Goal: Task Accomplishment & Management: Manage account settings

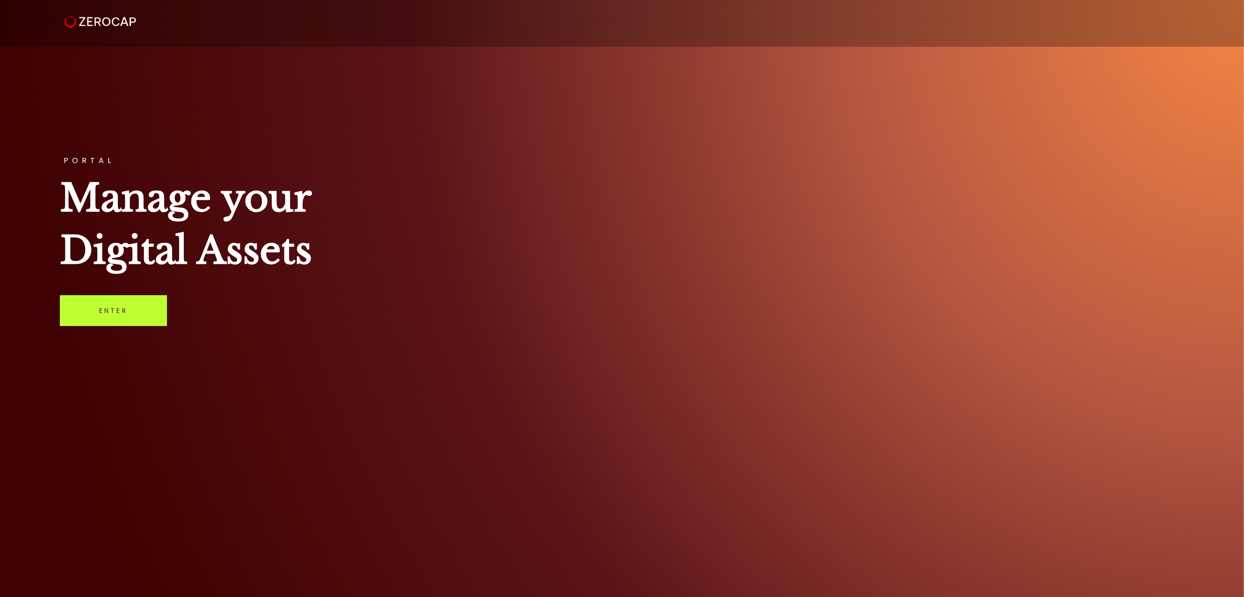
click at [100, 314] on link "Enter" at bounding box center [113, 310] width 107 height 31
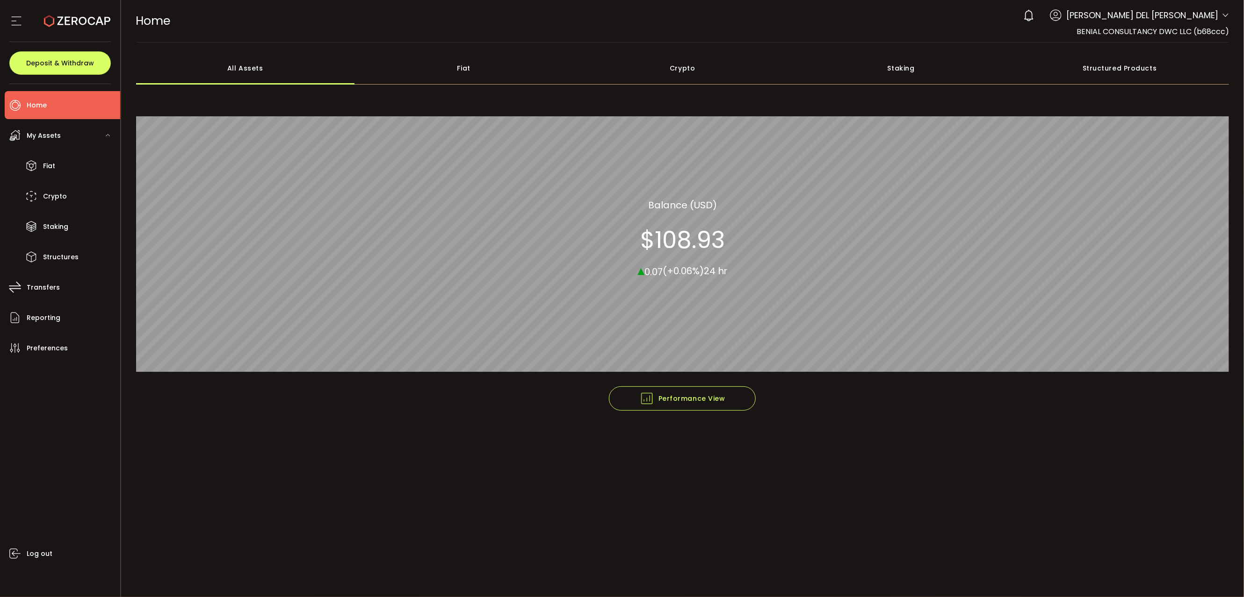
click at [1208, 17] on span "ANTONIO DEL GIUDICE" at bounding box center [1142, 15] width 152 height 13
click at [1225, 12] on icon at bounding box center [1224, 15] width 7 height 7
click at [76, 282] on li "Transfers" at bounding box center [62, 287] width 115 height 28
